Goal: Transaction & Acquisition: Purchase product/service

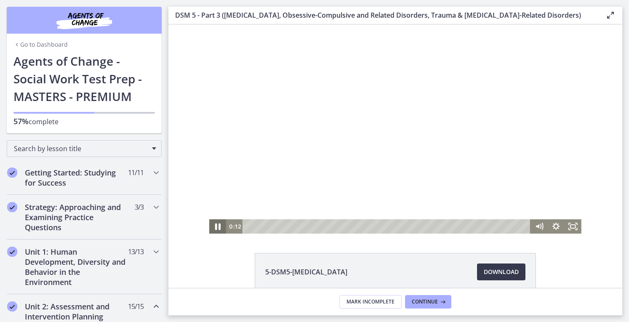
click at [219, 227] on icon "Pause" at bounding box center [218, 226] width 20 height 17
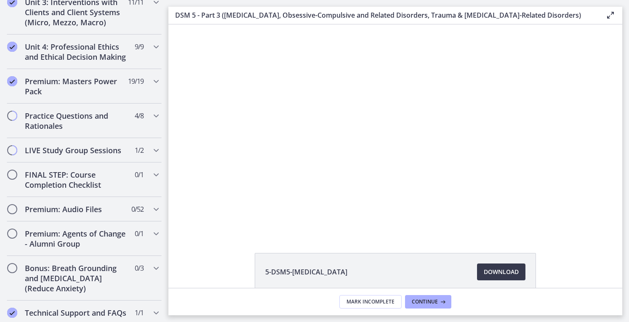
scroll to position [852, 0]
click at [64, 131] on div "Practice Questions and Rationales 4 / 8 Completed" at bounding box center [84, 119] width 155 height 35
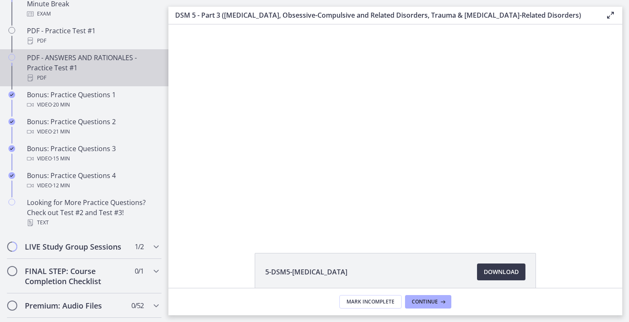
scroll to position [496, 0]
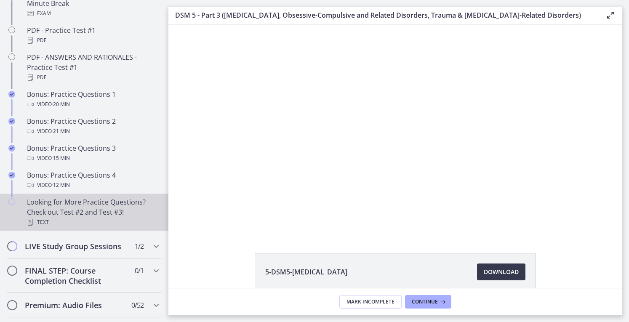
click at [83, 227] on div "Looking for More Practice Questions? Check out Test #2 and Test #3! Text" at bounding box center [92, 212] width 131 height 30
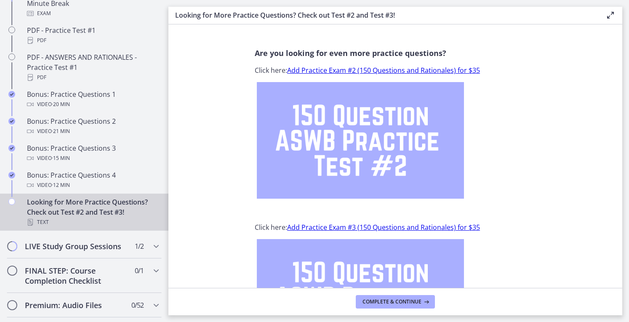
click at [427, 69] on link "Add Practice Exam #2 (150 Questions and Rationales) for $35" at bounding box center [383, 70] width 193 height 9
